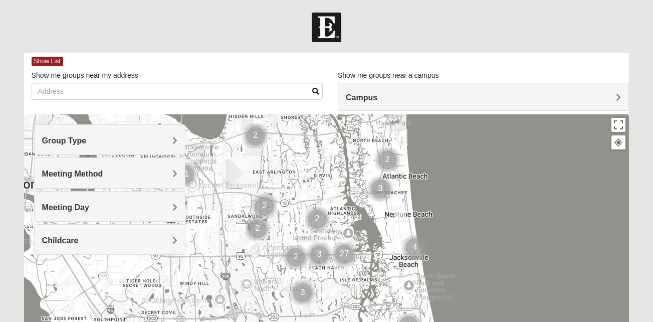
drag, startPoint x: 303, startPoint y: 215, endPoint x: 320, endPoint y: 155, distance: 61.9
click at [320, 155] on div at bounding box center [327, 314] width 606 height 401
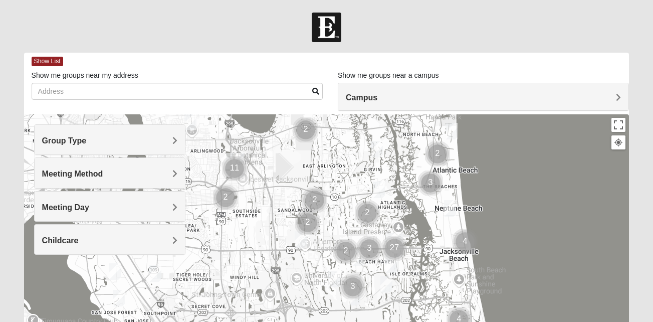
drag, startPoint x: 309, startPoint y: 163, endPoint x: 360, endPoint y: 157, distance: 51.5
click at [360, 157] on div at bounding box center [327, 314] width 606 height 401
click at [168, 142] on h4 "Group Type" at bounding box center [109, 141] width 135 height 10
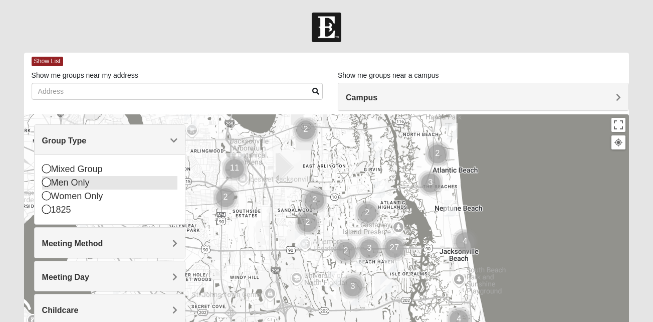
click at [47, 182] on icon at bounding box center [46, 182] width 9 height 9
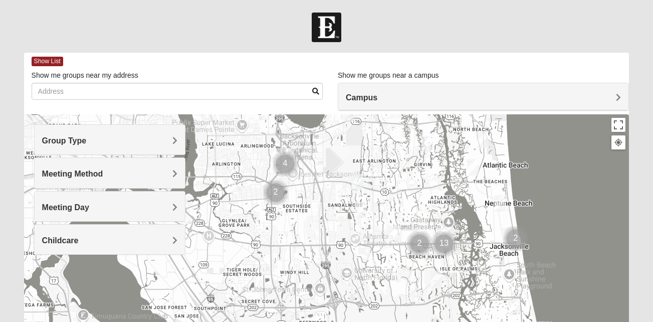
drag, startPoint x: 283, startPoint y: 240, endPoint x: 335, endPoint y: 235, distance: 51.4
click at [335, 235] on div at bounding box center [327, 314] width 606 height 401
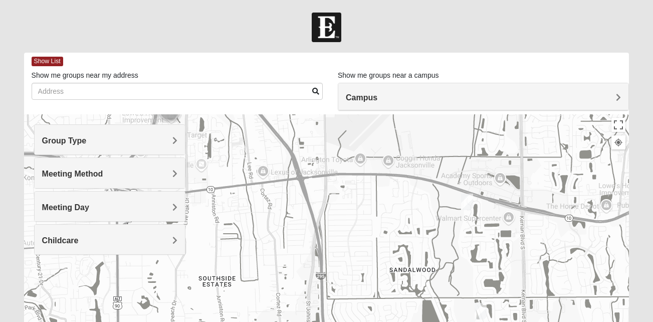
drag, startPoint x: 323, startPoint y: 193, endPoint x: 357, endPoint y: 348, distance: 158.2
click at [357, 321] on html "Log In Find A Group Error Show List Loading Groups" at bounding box center [326, 276] width 653 height 552
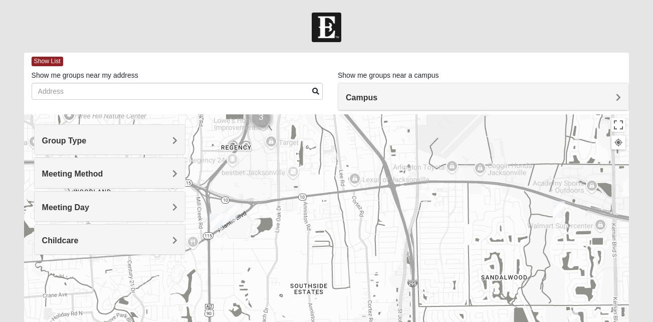
drag, startPoint x: 325, startPoint y: 247, endPoint x: 418, endPoint y: 255, distance: 93.1
click at [418, 255] on div at bounding box center [327, 314] width 606 height 401
click at [234, 212] on img "Mens Smith/McGhee 32277" at bounding box center [231, 213] width 12 height 17
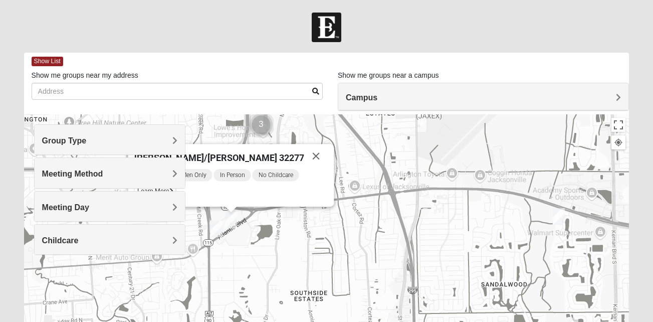
click at [212, 184] on div "[DATE] PM Men Only In Person No Childcare Learn More" at bounding box center [231, 184] width 194 height 33
click at [209, 157] on span "[PERSON_NAME]/[PERSON_NAME] 32277" at bounding box center [219, 157] width 170 height 11
drag, startPoint x: 209, startPoint y: 157, endPoint x: 264, endPoint y: 185, distance: 61.2
click at [264, 185] on div "[DATE] PM Men Only In Person No Childcare Learn More" at bounding box center [231, 184] width 194 height 33
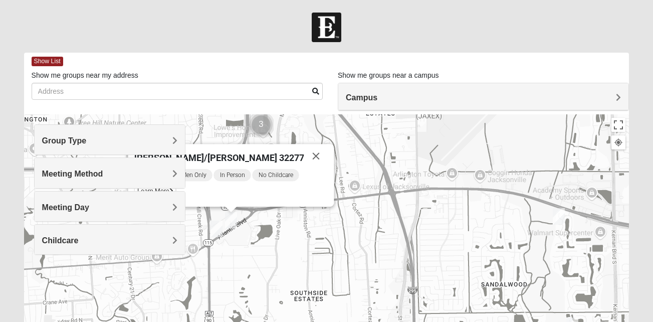
click at [234, 220] on img "Mens Smith/McGhee 32277" at bounding box center [231, 220] width 12 height 17
click at [173, 193] on icon at bounding box center [171, 191] width 4 height 6
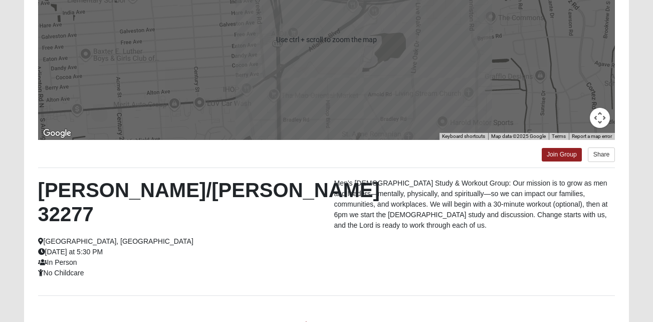
scroll to position [171, 0]
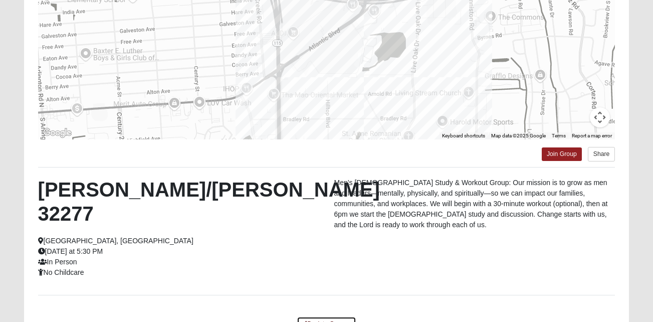
click at [336, 316] on link "Back to Groups" at bounding box center [326, 324] width 59 height 16
